Goal: Information Seeking & Learning: Check status

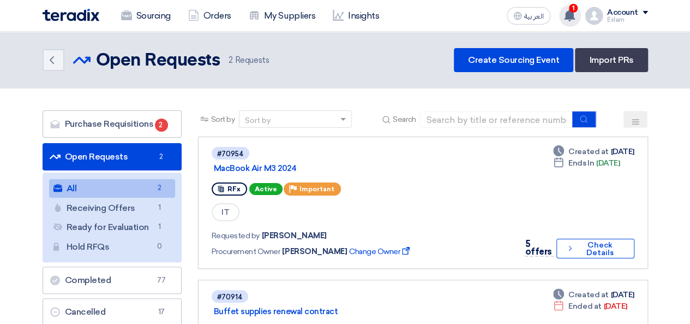
click at [571, 16] on use at bounding box center [569, 15] width 11 height 12
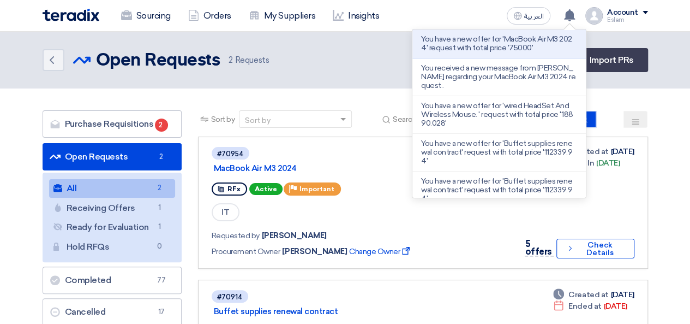
click at [513, 52] on li "You have a new offer for 'MacBook Air M3 2024' request with total price '75000'" at bounding box center [500, 43] width 174 height 29
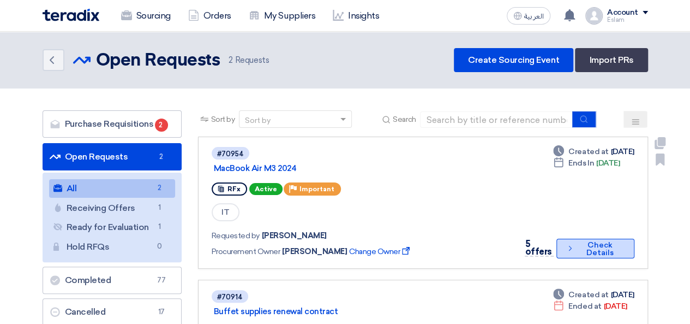
click at [595, 245] on button "Check details Check Details" at bounding box center [595, 248] width 77 height 20
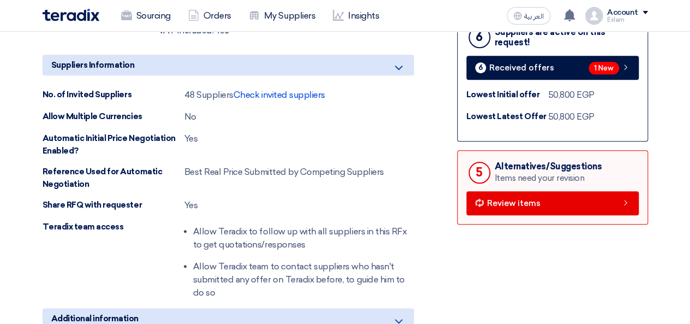
scroll to position [491, 0]
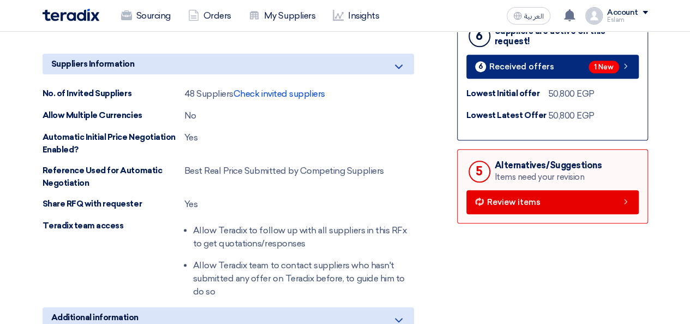
click at [540, 68] on span "Received offers" at bounding box center [521, 67] width 65 height 8
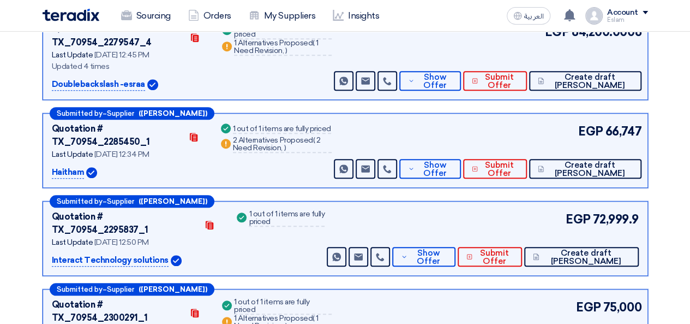
scroll to position [386, 0]
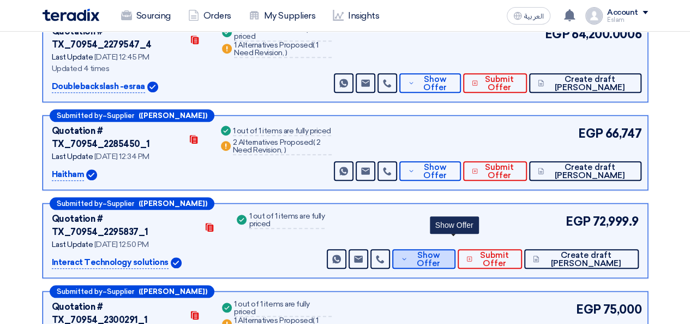
click at [446, 251] on span "Show Offer" at bounding box center [428, 259] width 36 height 16
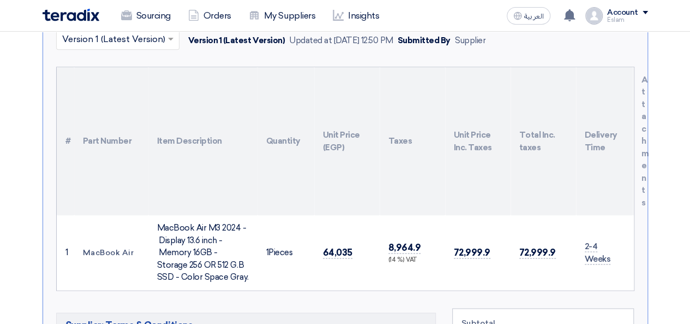
scroll to position [495, 0]
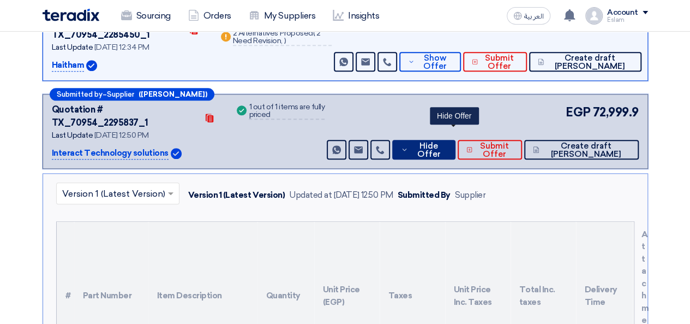
click at [446, 142] on span "Hide Offer" at bounding box center [428, 150] width 35 height 16
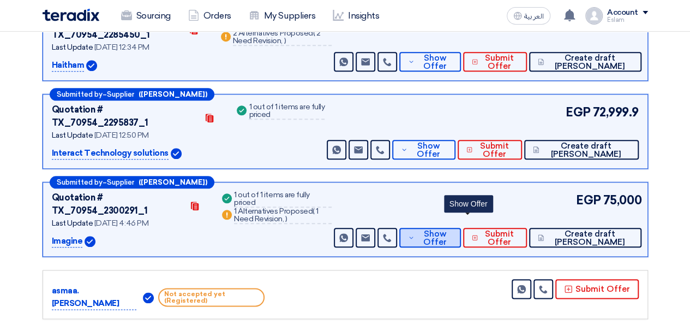
click at [453, 230] on span "Show Offer" at bounding box center [434, 238] width 35 height 16
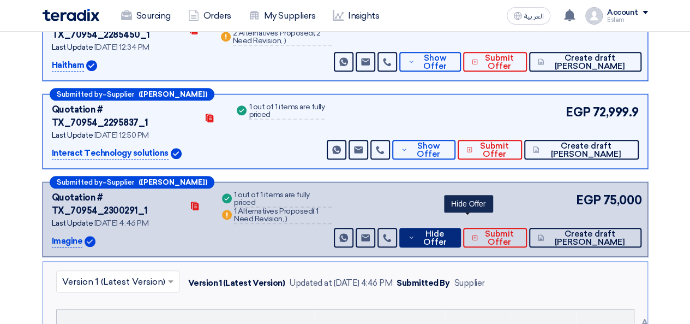
click at [452, 230] on span "Hide Offer" at bounding box center [434, 238] width 35 height 16
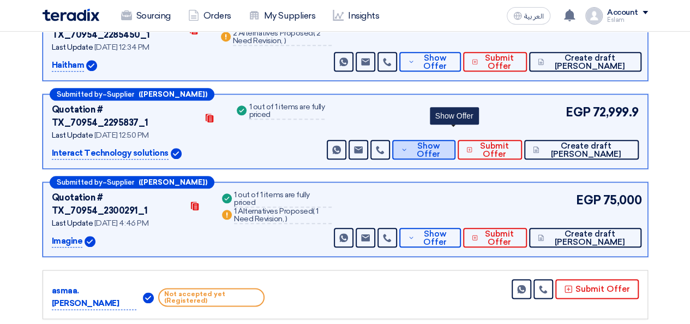
click at [446, 142] on span "Show Offer" at bounding box center [428, 150] width 36 height 16
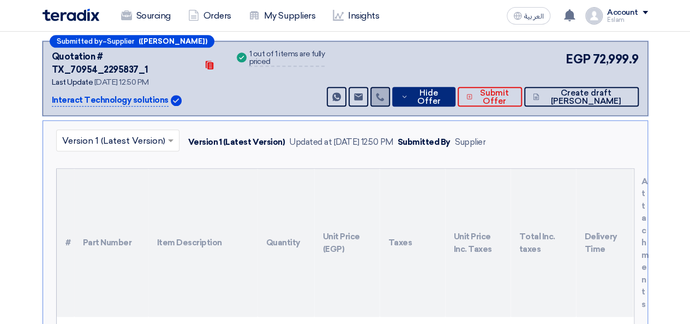
scroll to position [441, 0]
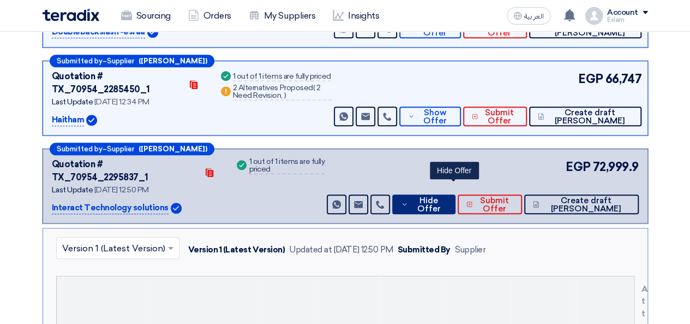
click at [441, 196] on span "Hide Offer" at bounding box center [428, 204] width 35 height 16
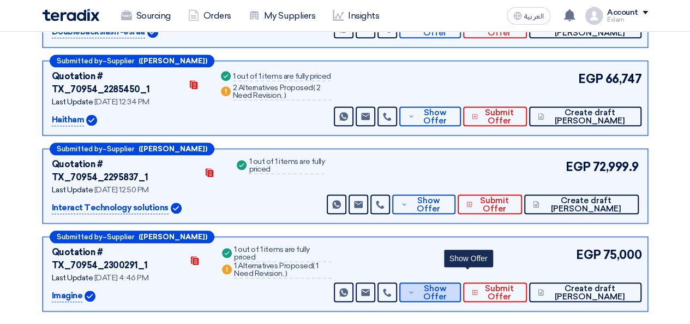
click at [415, 288] on icon at bounding box center [411, 292] width 7 height 9
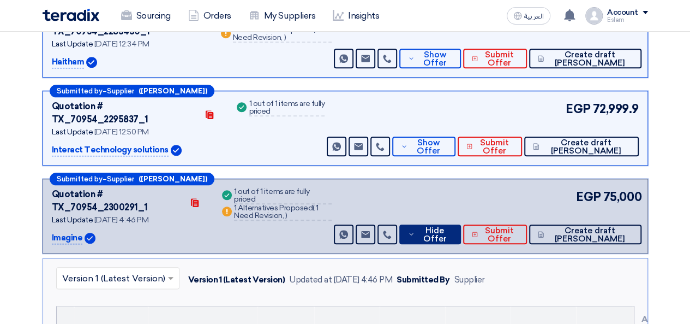
scroll to position [495, 0]
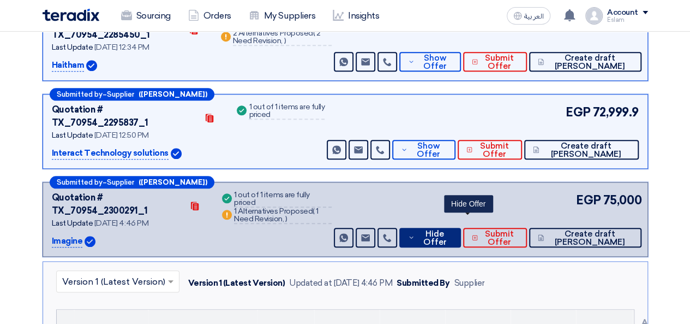
click at [452, 230] on span "Hide Offer" at bounding box center [434, 238] width 35 height 16
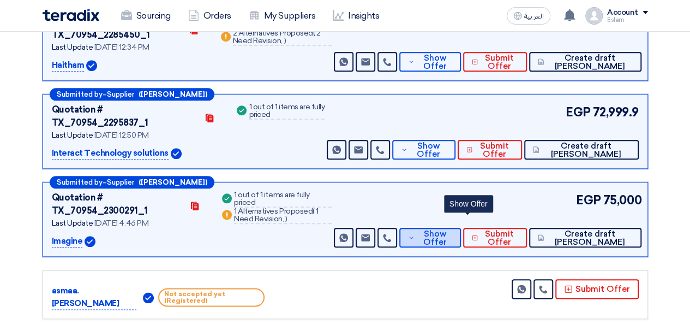
click at [453, 230] on span "Show Offer" at bounding box center [434, 238] width 35 height 16
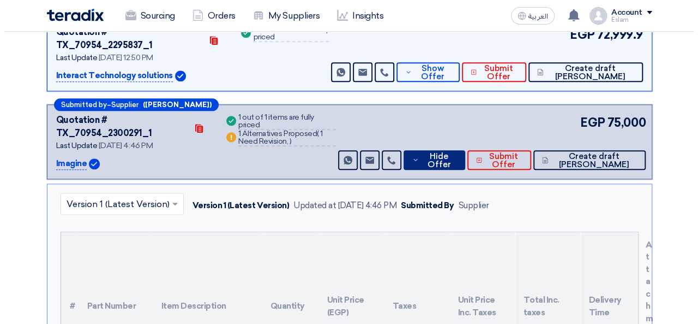
scroll to position [823, 0]
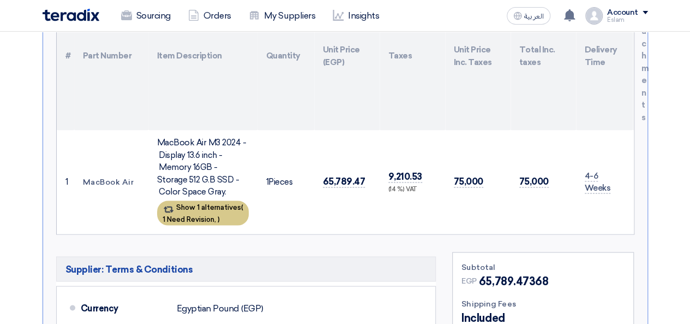
click at [204, 214] on span "1 Need Revision," at bounding box center [189, 218] width 53 height 8
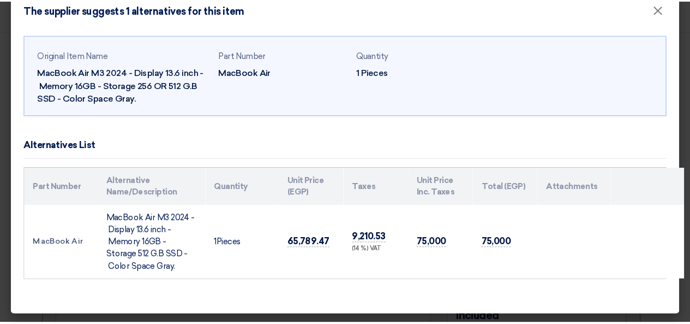
scroll to position [0, 0]
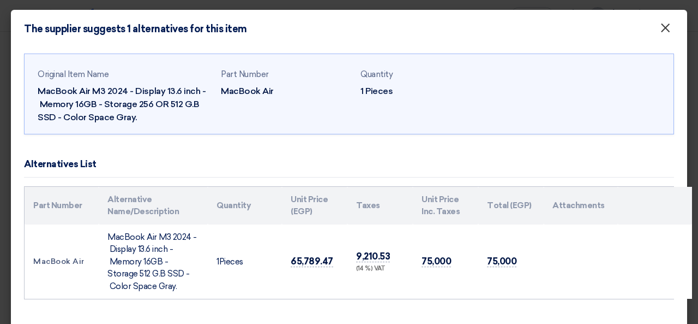
click at [661, 30] on span "×" at bounding box center [665, 31] width 11 height 22
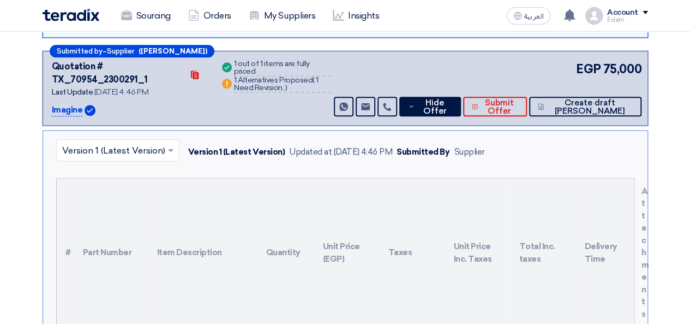
scroll to position [605, 0]
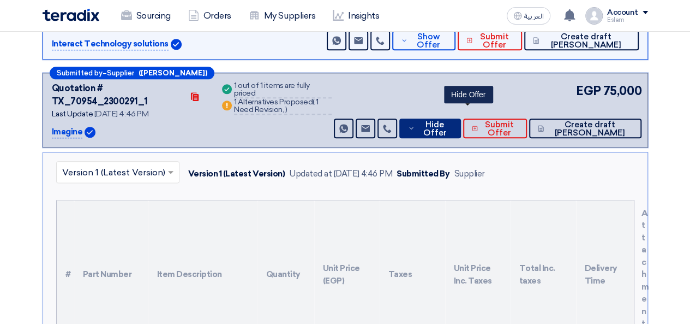
click at [455, 118] on button "Hide Offer" at bounding box center [430, 128] width 62 height 20
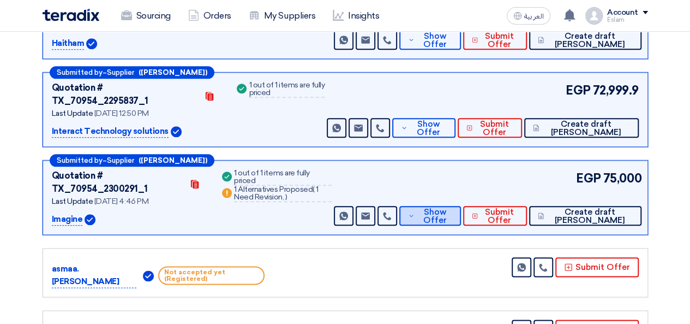
scroll to position [441, 0]
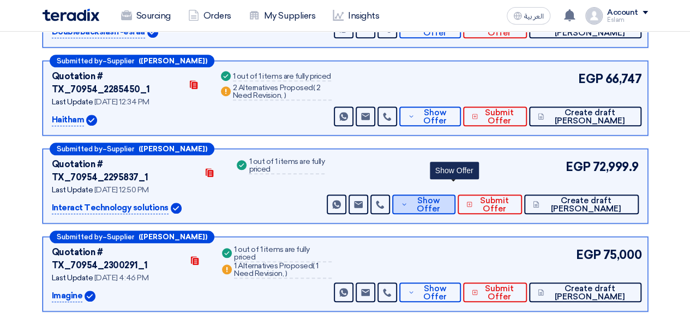
click at [446, 196] on span "Show Offer" at bounding box center [428, 204] width 36 height 16
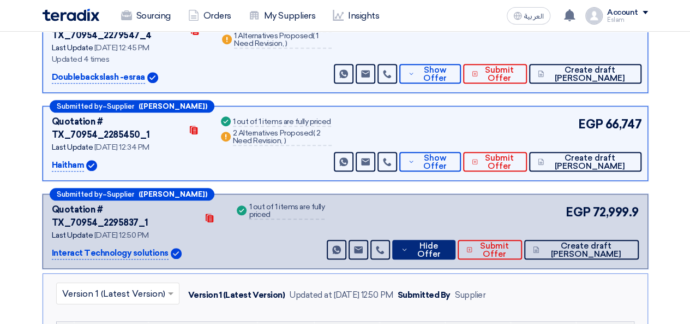
scroll to position [386, 0]
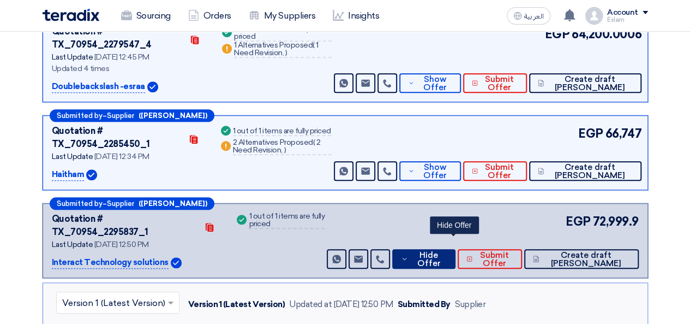
click at [446, 251] on span "Hide Offer" at bounding box center [428, 259] width 35 height 16
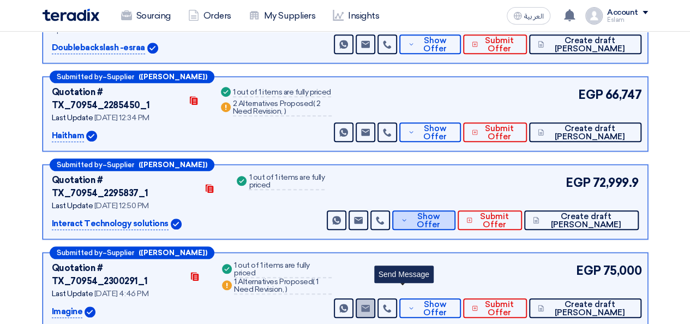
scroll to position [495, 0]
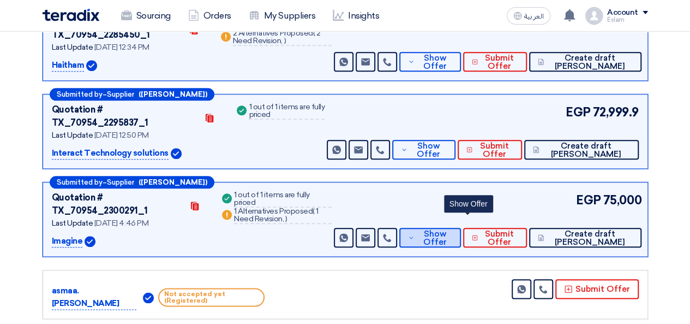
click at [415, 233] on icon at bounding box center [411, 237] width 7 height 9
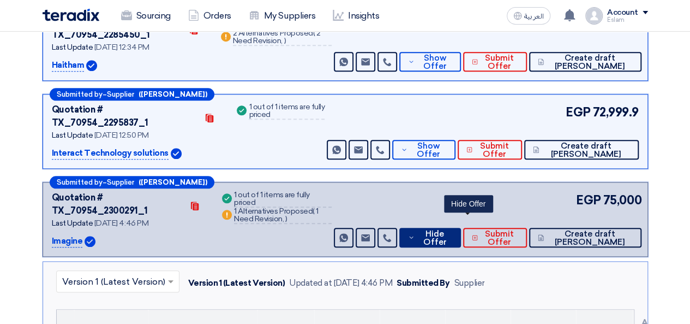
click at [452, 230] on span "Hide Offer" at bounding box center [434, 238] width 35 height 16
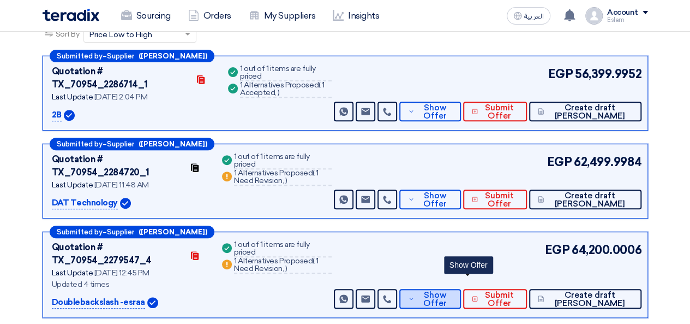
scroll to position [168, 0]
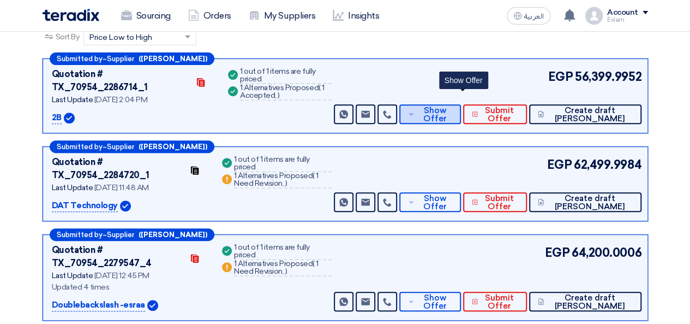
click at [453, 106] on span "Show Offer" at bounding box center [434, 114] width 35 height 16
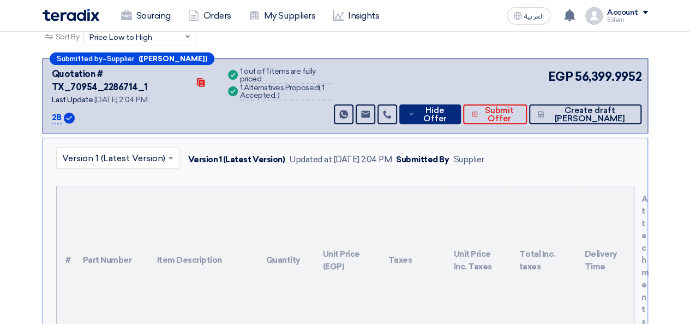
scroll to position [113, 0]
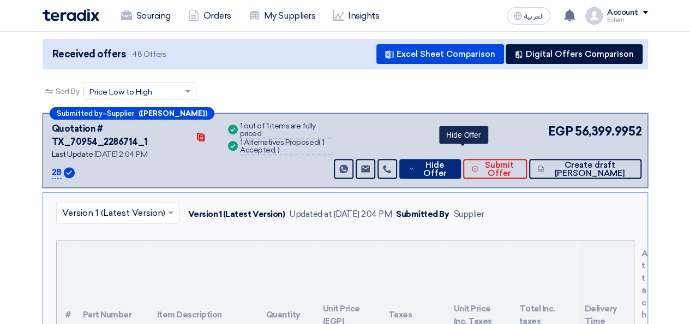
click at [452, 161] on span "Hide Offer" at bounding box center [434, 169] width 35 height 16
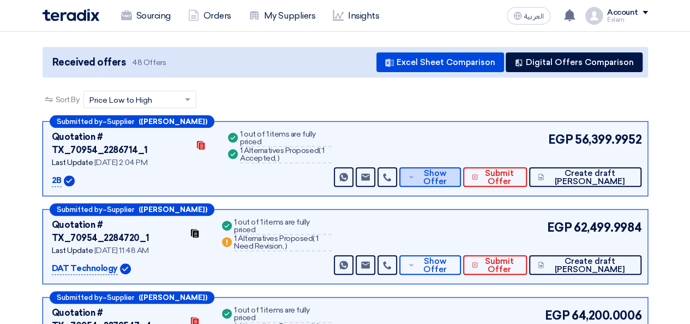
scroll to position [164, 0]
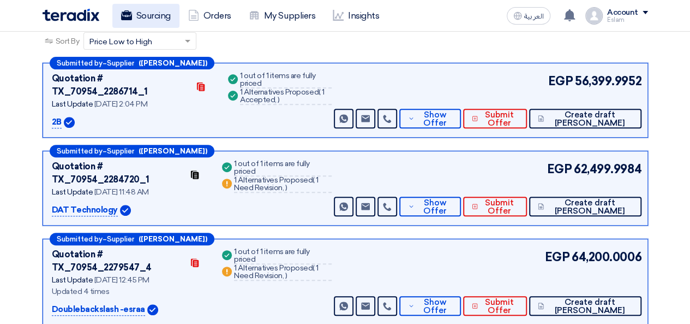
click at [162, 10] on link "Sourcing" at bounding box center [145, 16] width 67 height 24
